Goal: Browse casually: Explore the website without a specific task or goal

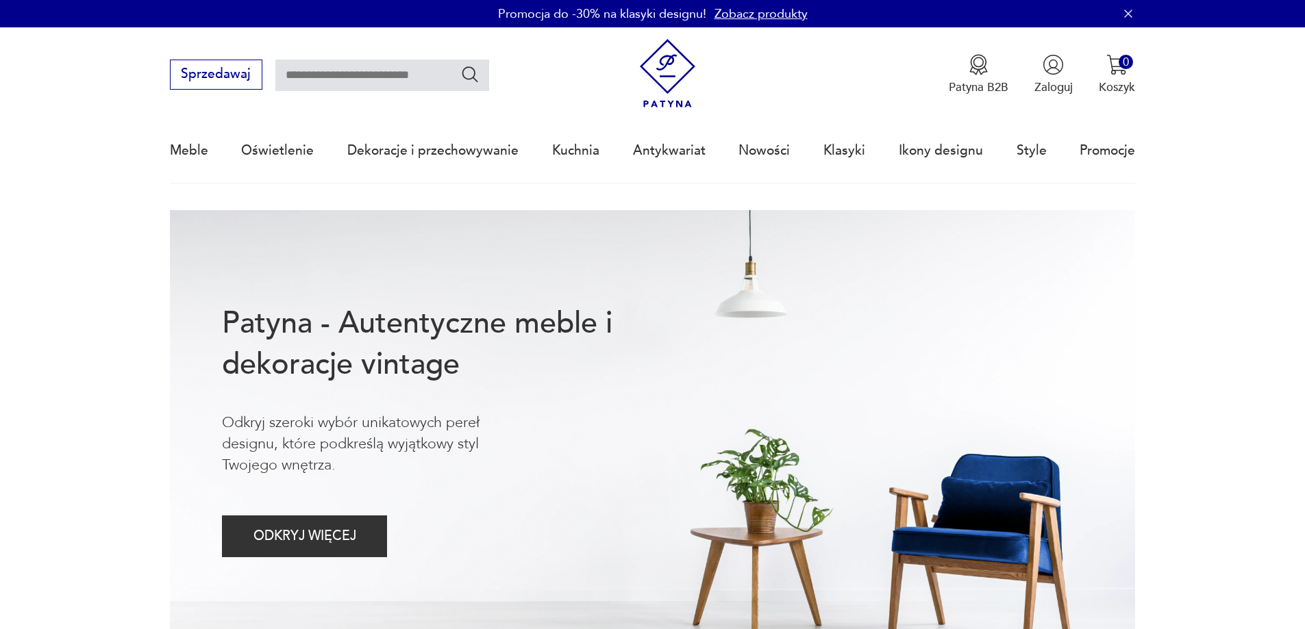
click at [789, 147] on div "Meble Oświetlenie Dekoracje i przechowywanie Kuchnia Antykwariat Nowości Klasyk…" at bounding box center [653, 150] width 966 height 63
click at [785, 149] on link "Nowości" at bounding box center [763, 150] width 51 height 63
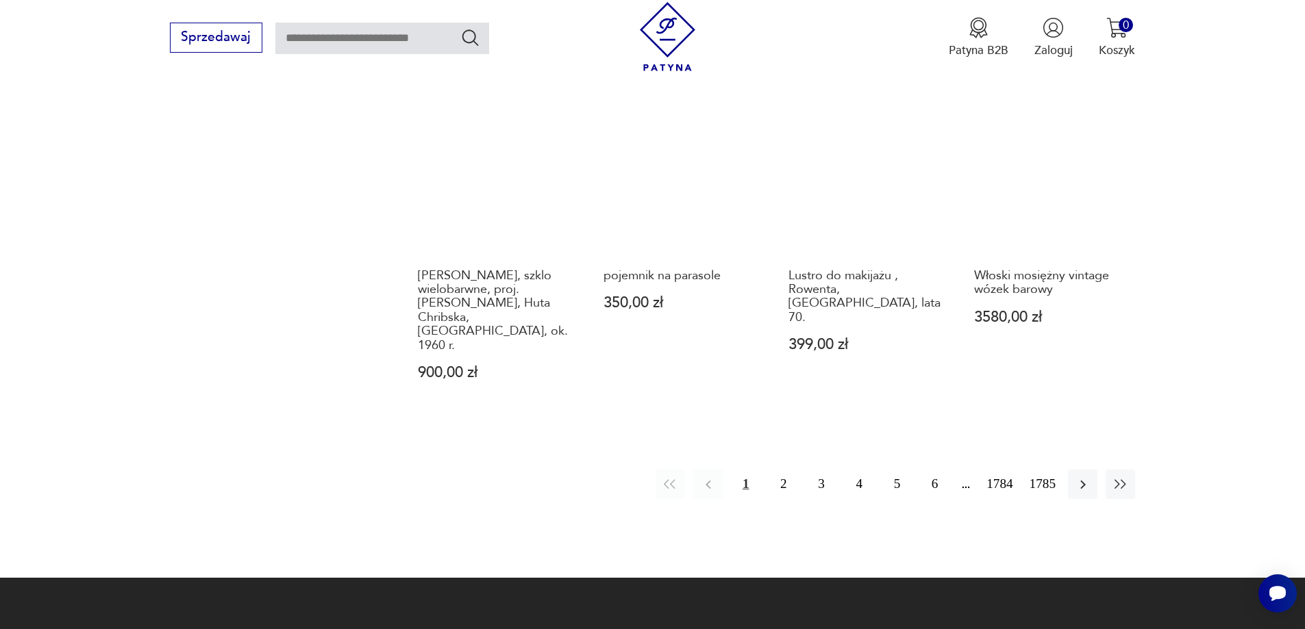
scroll to position [1464, 0]
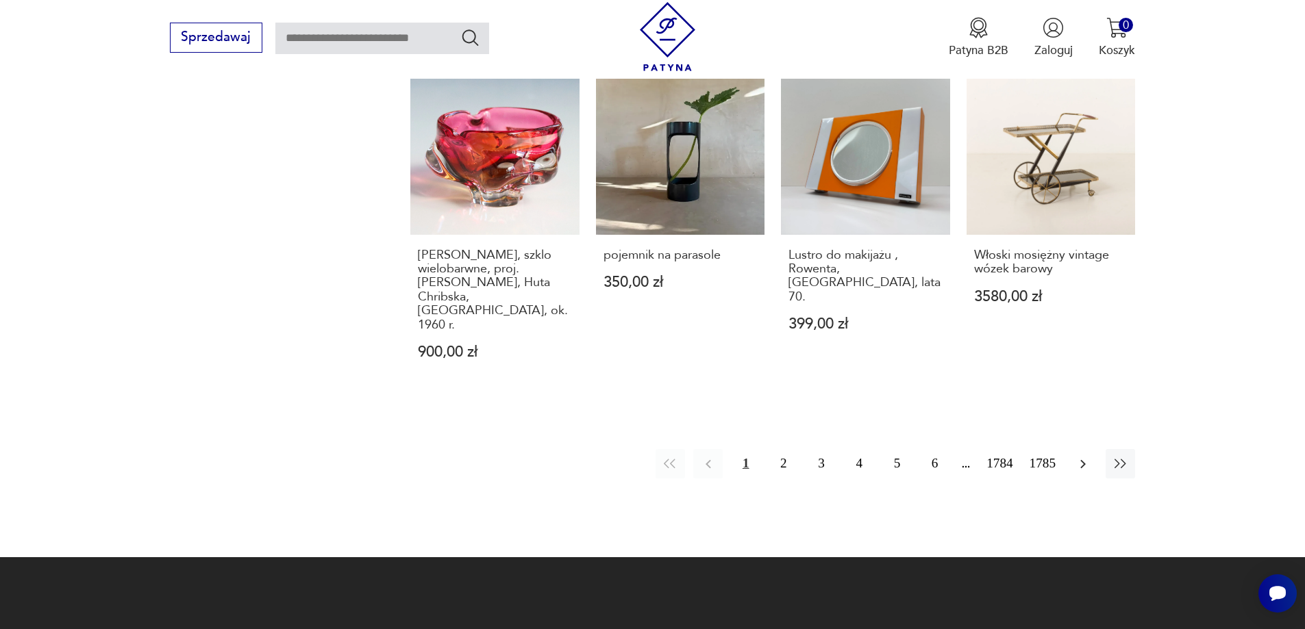
click at [1090, 456] on icon "button" at bounding box center [1083, 464] width 16 height 16
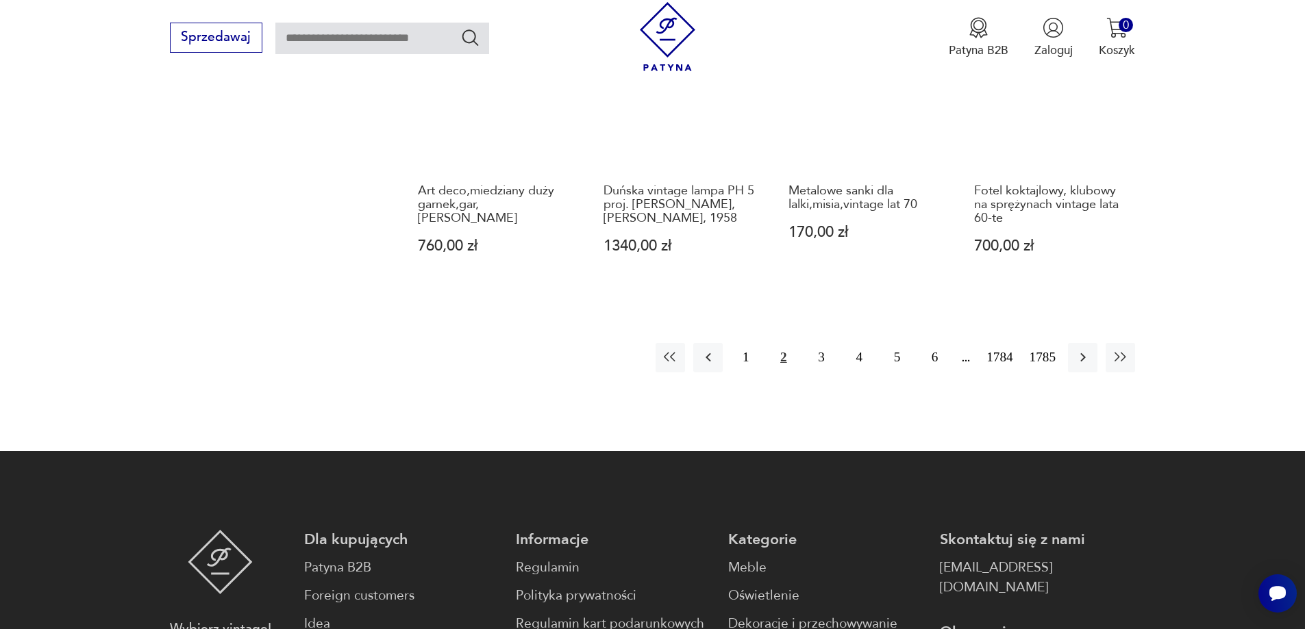
scroll to position [1534, 0]
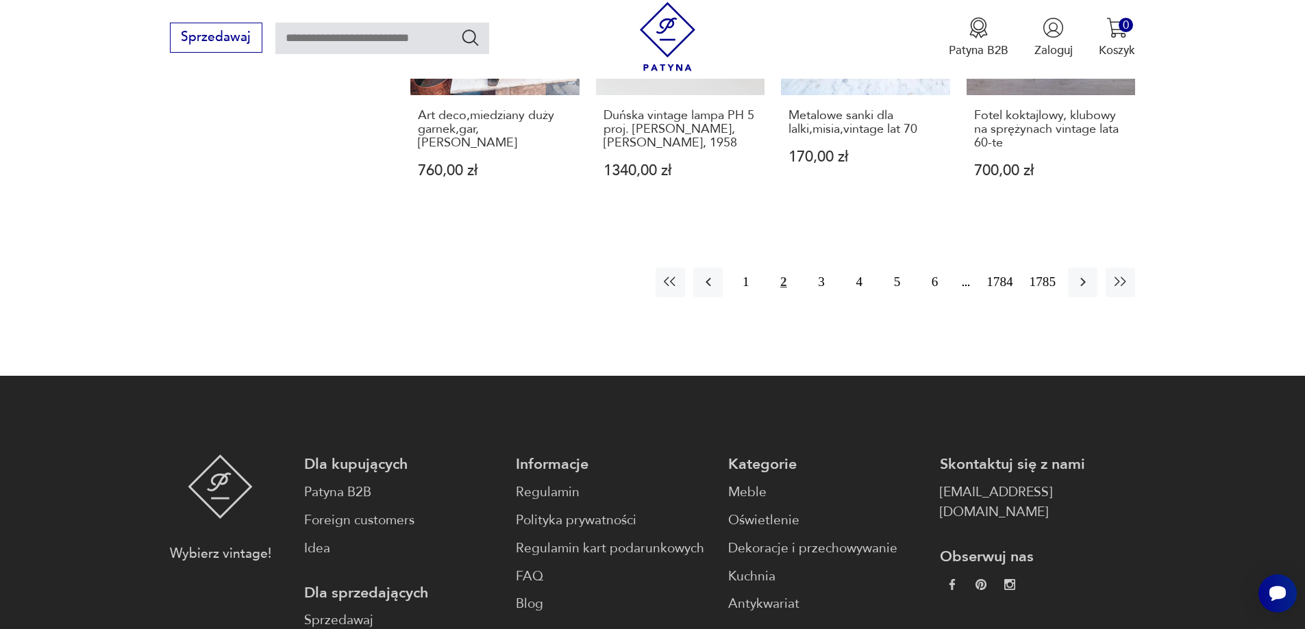
click at [1099, 268] on div "1 2 3 4 [DATE] 1785" at bounding box center [896, 282] width 480 height 29
click at [1097, 268] on div "1 2 3 4 [DATE] 1785" at bounding box center [896, 282] width 480 height 29
click at [1093, 268] on button "button" at bounding box center [1082, 282] width 29 height 29
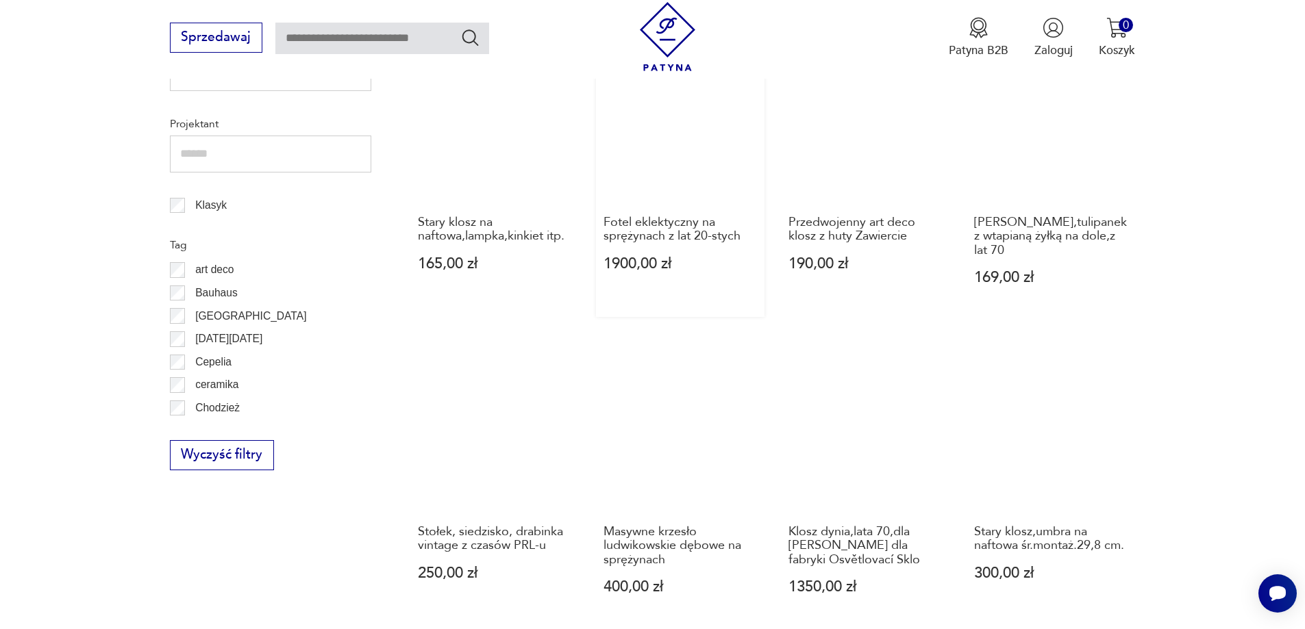
scroll to position [780, 0]
